Goal: Task Accomplishment & Management: Use online tool/utility

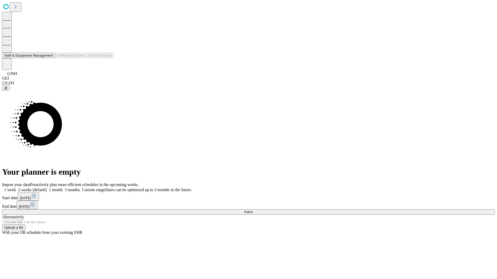
click at [49, 58] on button "Staff & Equipment Management" at bounding box center [28, 55] width 53 height 5
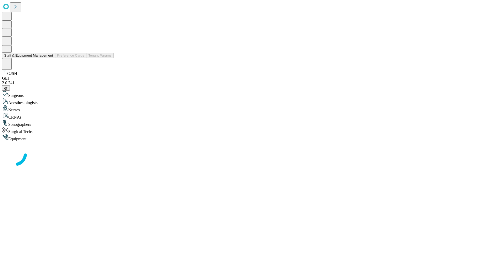
click at [49, 58] on button "Staff & Equipment Management" at bounding box center [28, 55] width 53 height 5
